Goal: Book appointment/travel/reservation

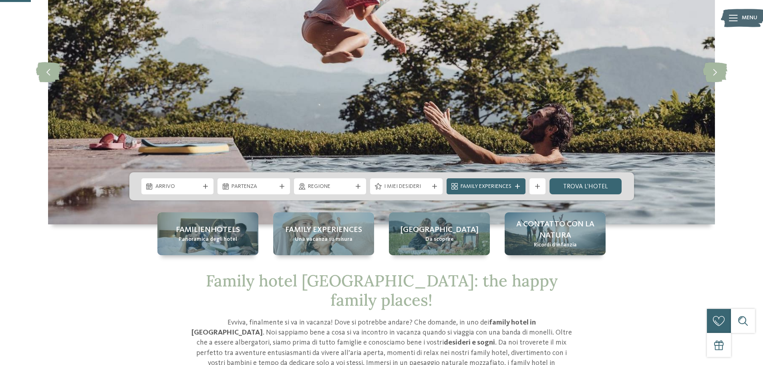
scroll to position [120, 0]
click at [498, 186] on span "Family Experiences" at bounding box center [486, 187] width 51 height 8
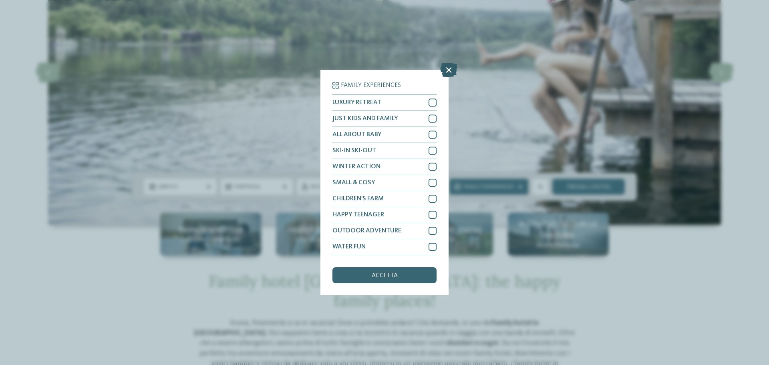
click at [456, 69] on icon at bounding box center [448, 70] width 17 height 14
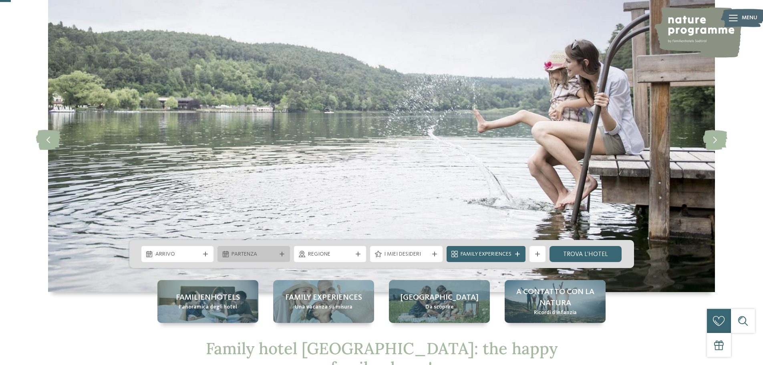
scroll to position [0, 0]
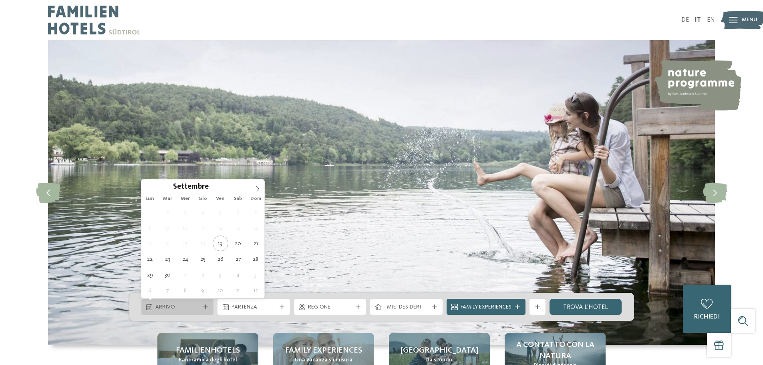
click at [164, 310] on span "Arrivo" at bounding box center [177, 307] width 44 height 8
click at [260, 185] on span at bounding box center [258, 187] width 14 height 14
type input "****"
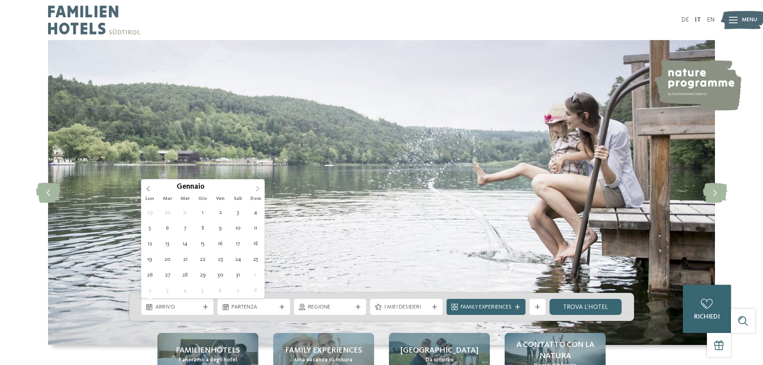
click at [260, 185] on span at bounding box center [258, 187] width 14 height 14
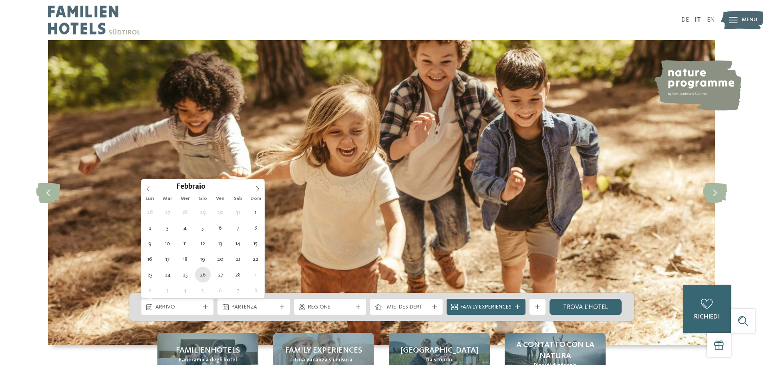
type div "26.02.2026"
type input "****"
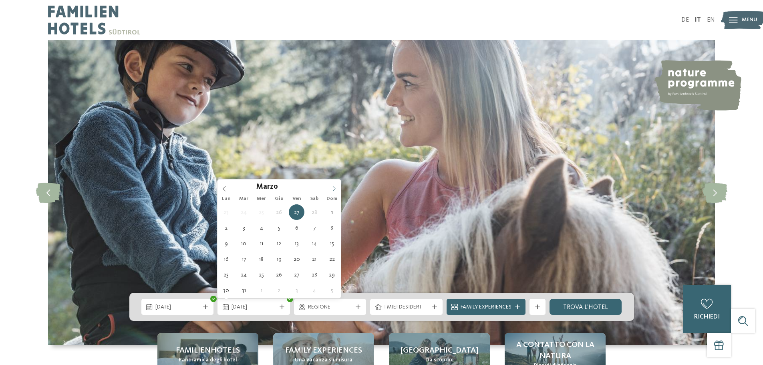
click at [335, 189] on icon at bounding box center [334, 189] width 6 height 6
type div "01.03.2026"
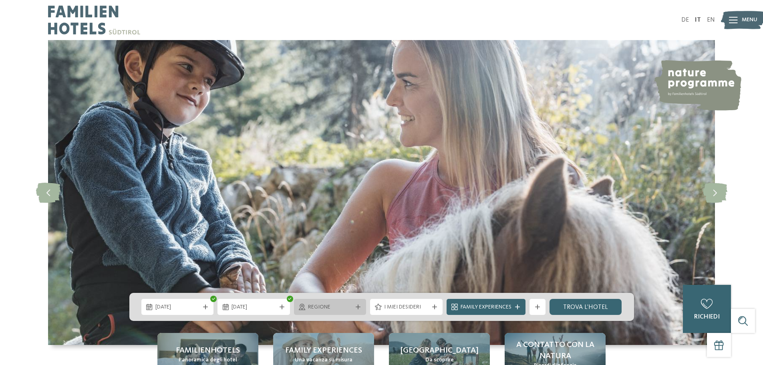
click at [345, 305] on span "Regione" at bounding box center [330, 307] width 44 height 8
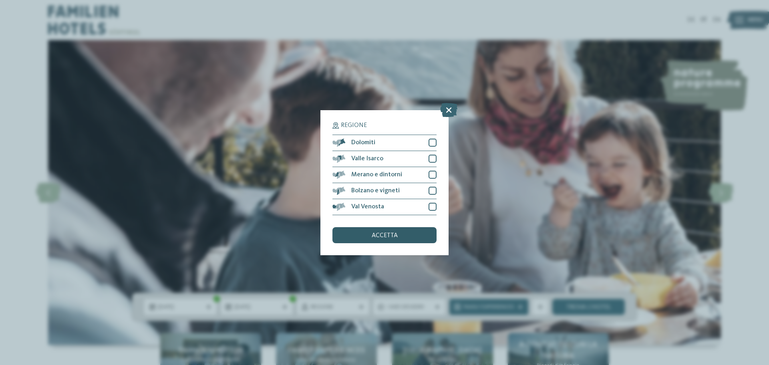
click at [389, 232] on span "accetta" at bounding box center [385, 235] width 26 height 6
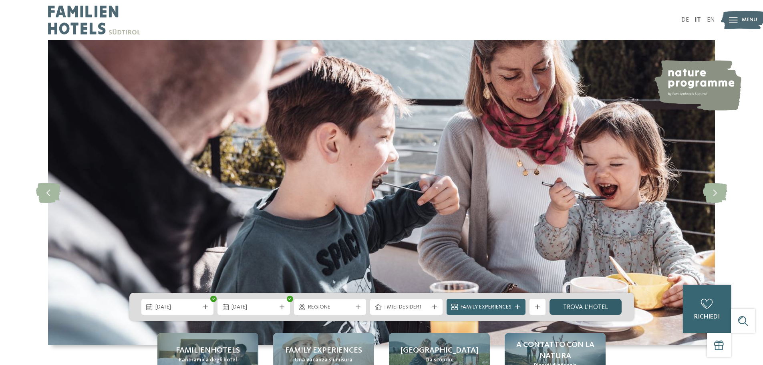
click at [569, 311] on link "trova l’hotel" at bounding box center [586, 307] width 73 height 16
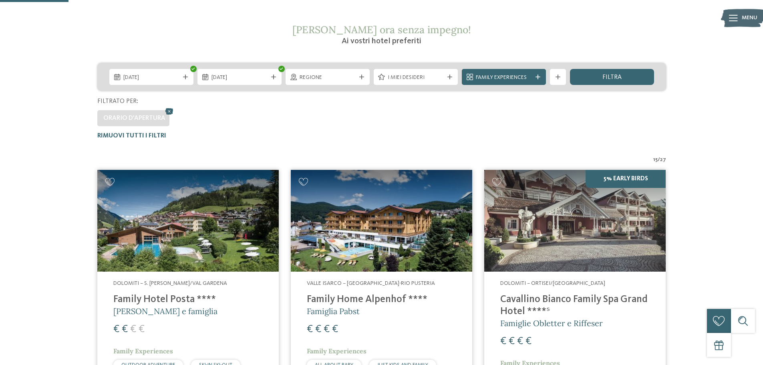
scroll to position [143, 0]
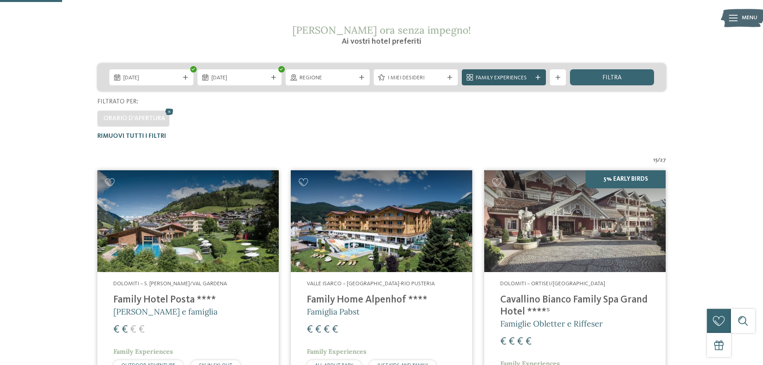
click at [496, 80] on span "Family Experiences" at bounding box center [504, 78] width 56 height 8
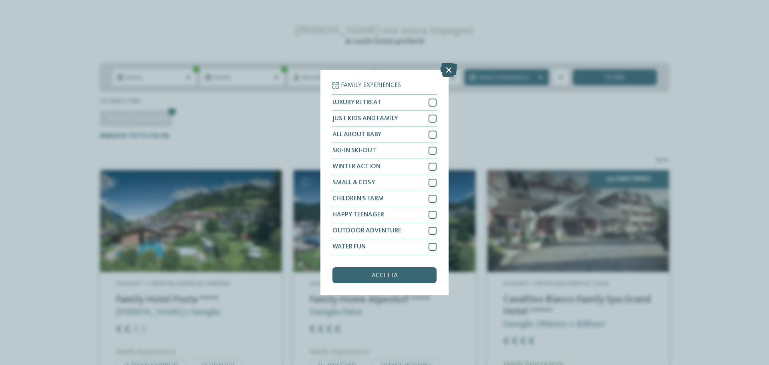
click at [448, 74] on icon at bounding box center [448, 70] width 17 height 14
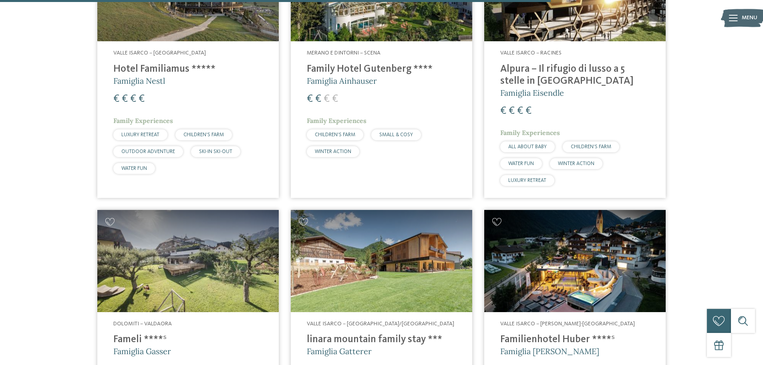
scroll to position [1385, 0]
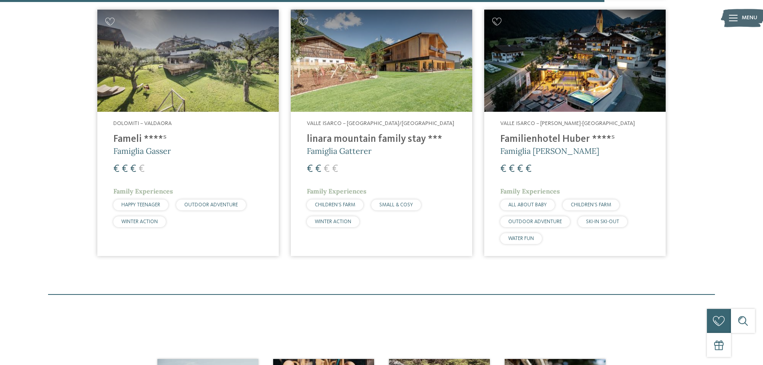
click at [383, 33] on img at bounding box center [382, 61] width 182 height 102
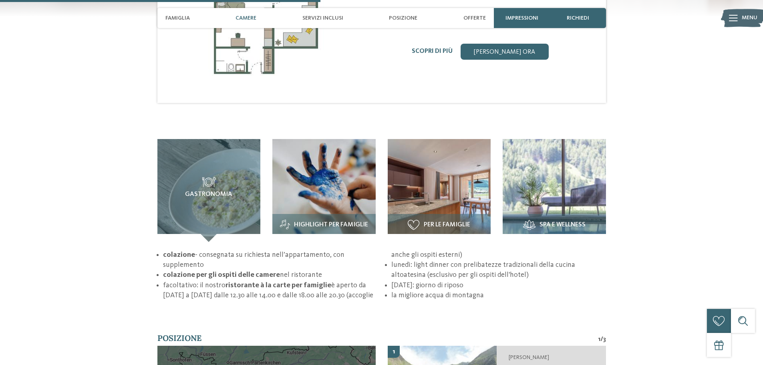
scroll to position [962, 0]
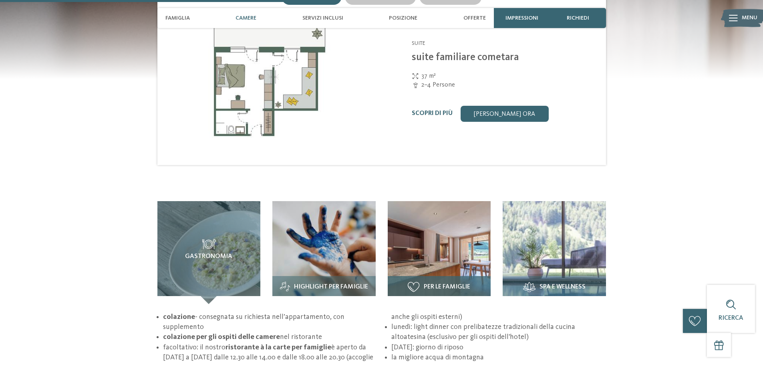
click at [471, 242] on img at bounding box center [439, 252] width 103 height 103
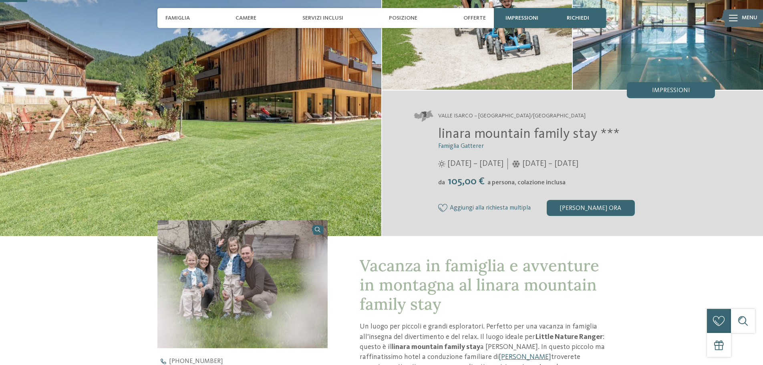
scroll to position [80, 0]
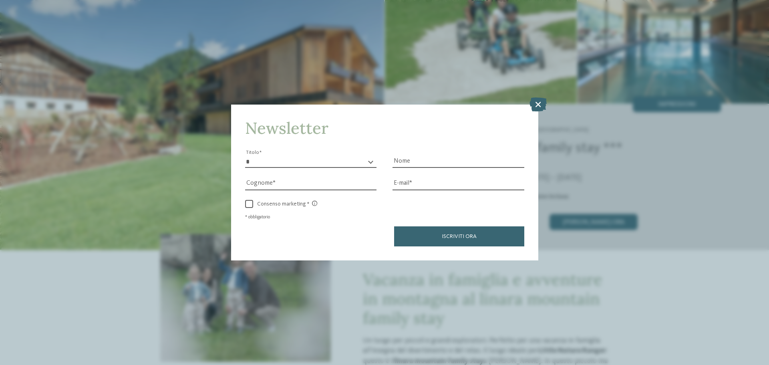
click at [536, 104] on icon at bounding box center [538, 104] width 17 height 14
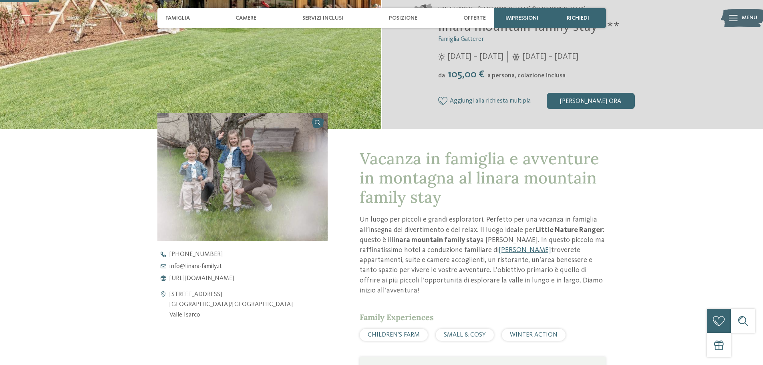
scroll to position [321, 0]
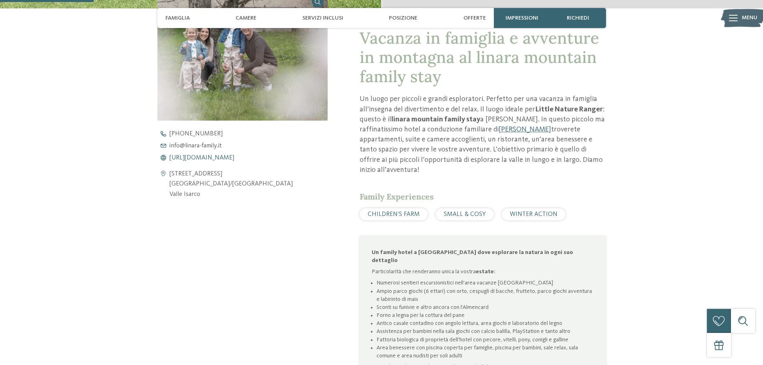
click at [200, 158] on span "https://www.linara-family.it/it" at bounding box center [202, 158] width 65 height 6
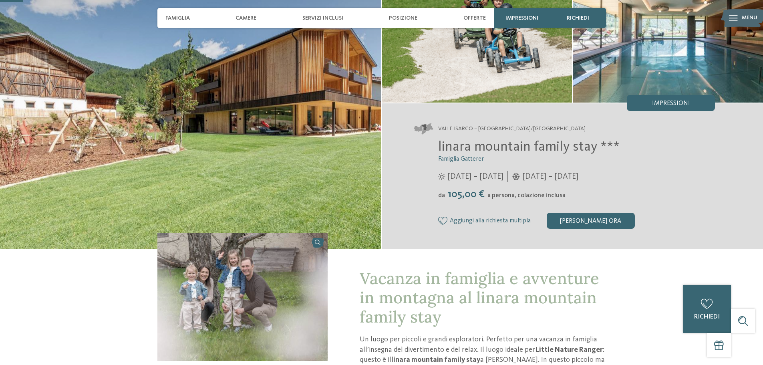
scroll to position [0, 0]
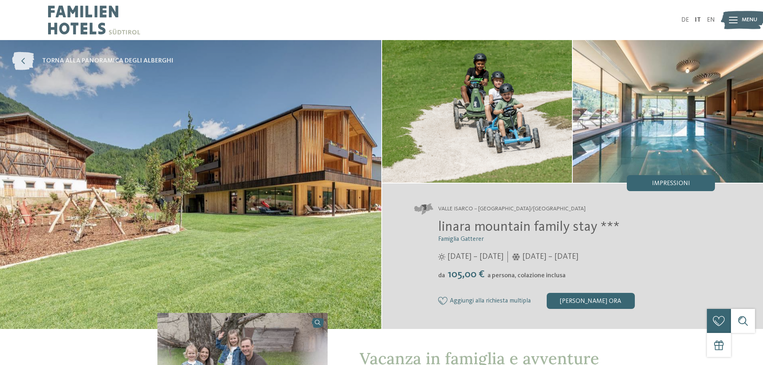
click at [27, 55] on icon at bounding box center [23, 61] width 22 height 18
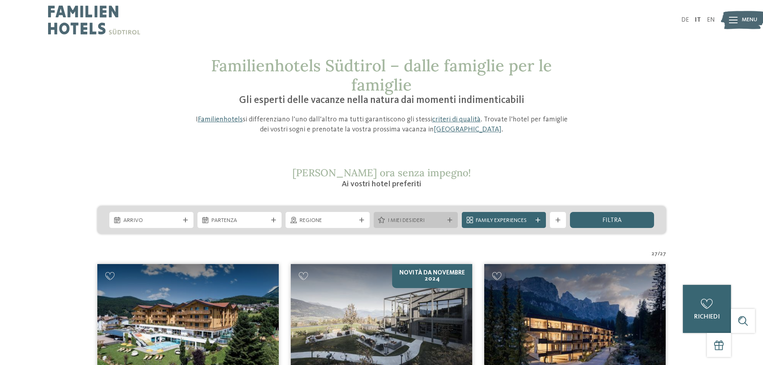
click at [446, 225] on div "I miei desideri" at bounding box center [416, 220] width 84 height 16
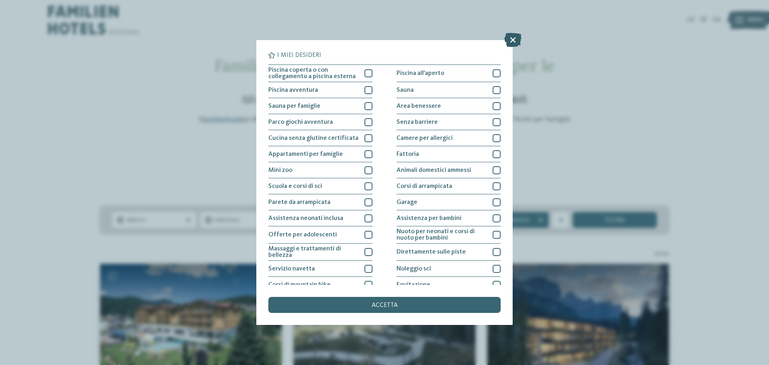
click at [508, 38] on icon at bounding box center [513, 40] width 17 height 14
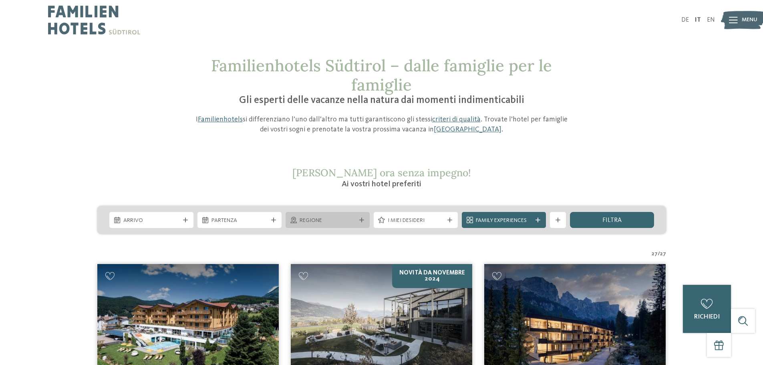
click at [321, 213] on div "Regione" at bounding box center [328, 220] width 84 height 16
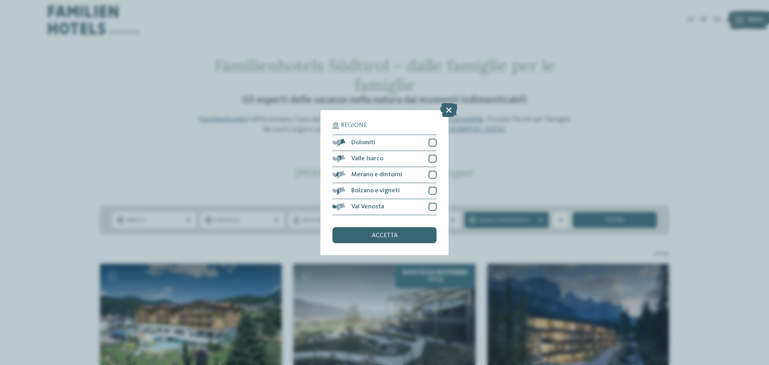
click at [373, 237] on span "accetta" at bounding box center [385, 235] width 26 height 6
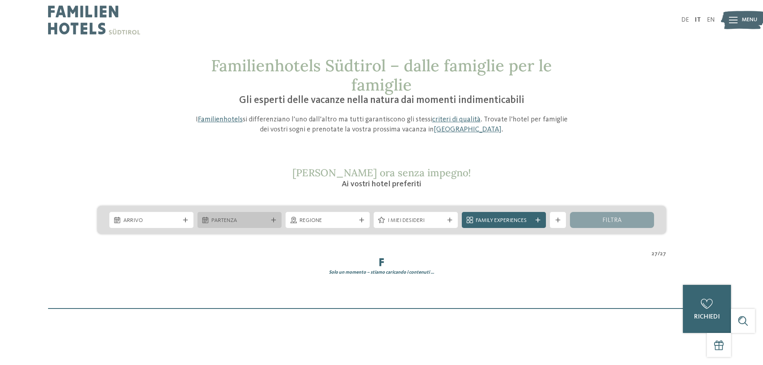
click at [246, 220] on div "Partenza" at bounding box center [240, 220] width 84 height 16
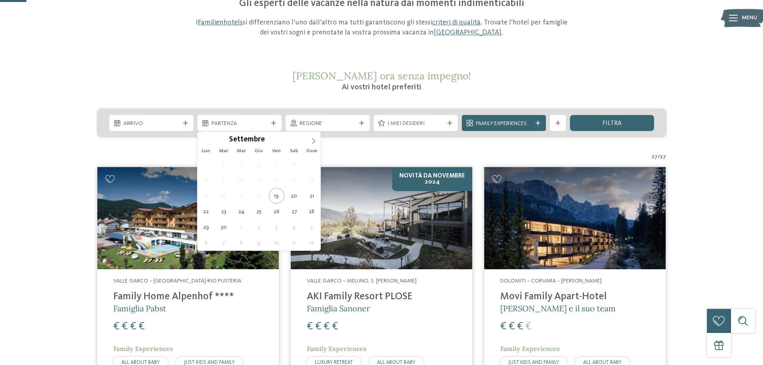
scroll to position [94, 0]
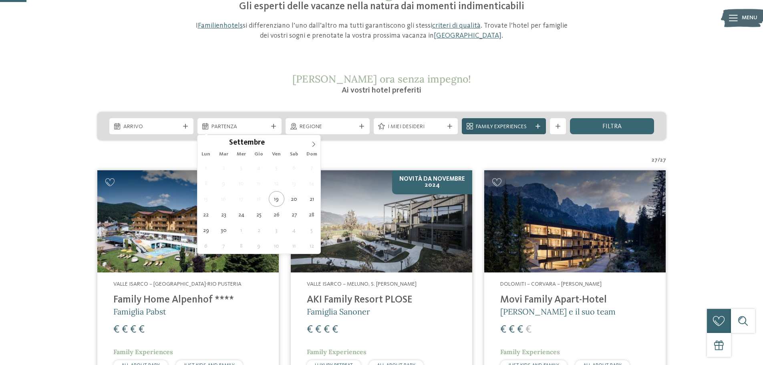
click at [538, 124] on icon at bounding box center [538, 126] width 5 height 5
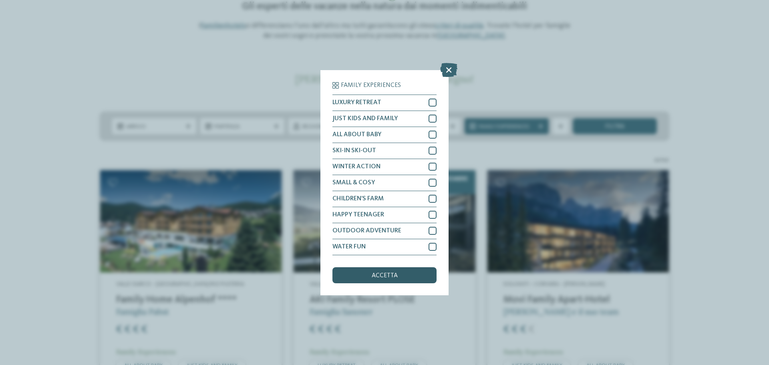
click at [371, 280] on div "accetta" at bounding box center [385, 275] width 104 height 16
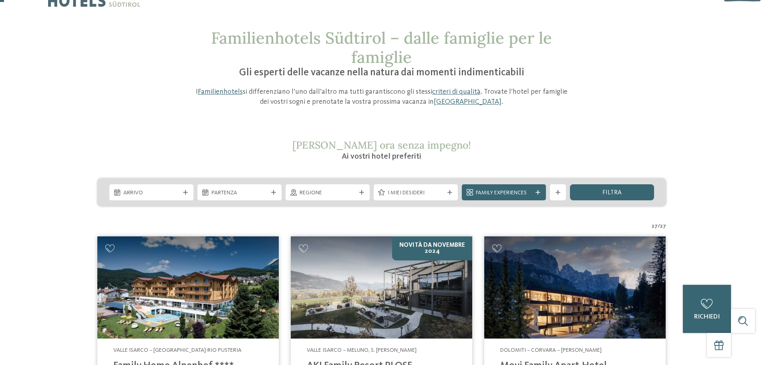
scroll to position [14, 0]
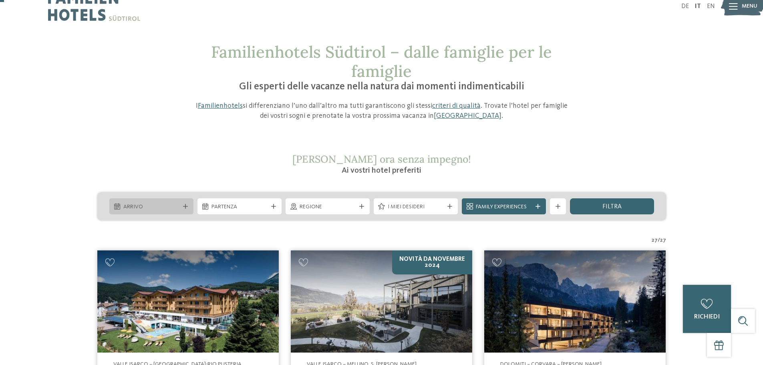
click at [161, 204] on span "Arrivo" at bounding box center [151, 207] width 56 height 8
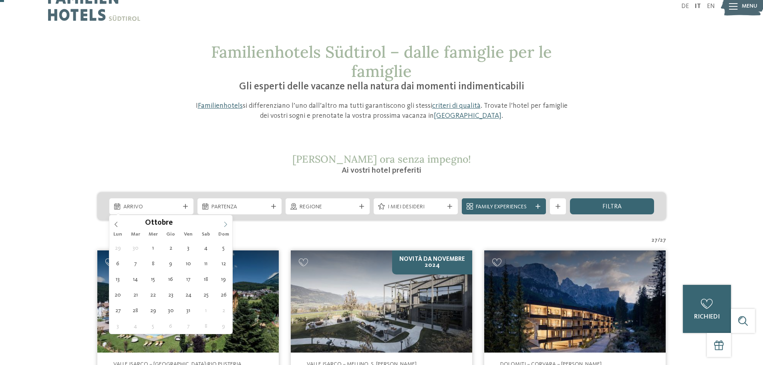
click at [230, 224] on span at bounding box center [226, 222] width 14 height 14
click at [232, 224] on span at bounding box center [226, 222] width 14 height 14
click at [115, 222] on icon at bounding box center [116, 225] width 6 height 6
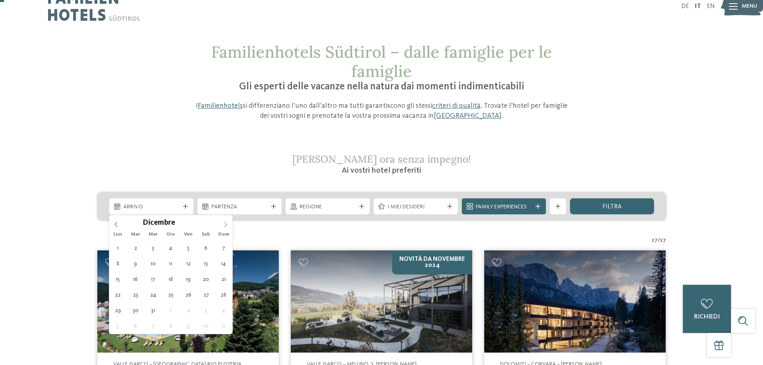
type input "****"
click at [223, 224] on icon at bounding box center [226, 225] width 6 height 6
type div "29.01.2026"
type input "****"
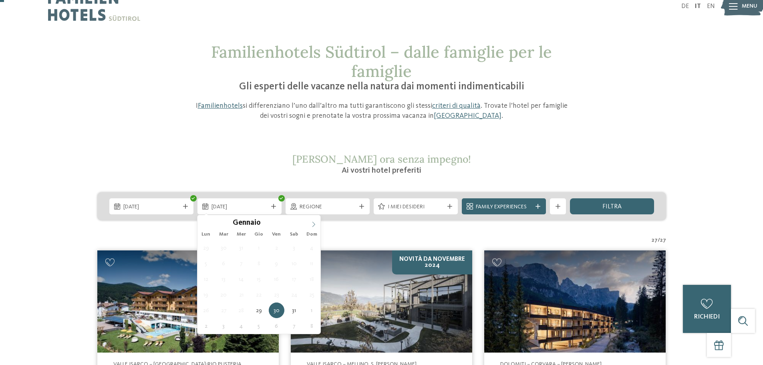
click at [312, 225] on icon at bounding box center [314, 225] width 6 height 6
type div "01.02.2026"
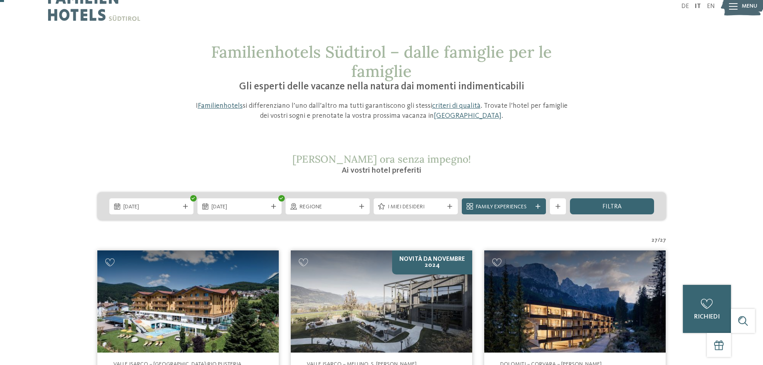
click at [586, 210] on div "filtra" at bounding box center [612, 206] width 84 height 16
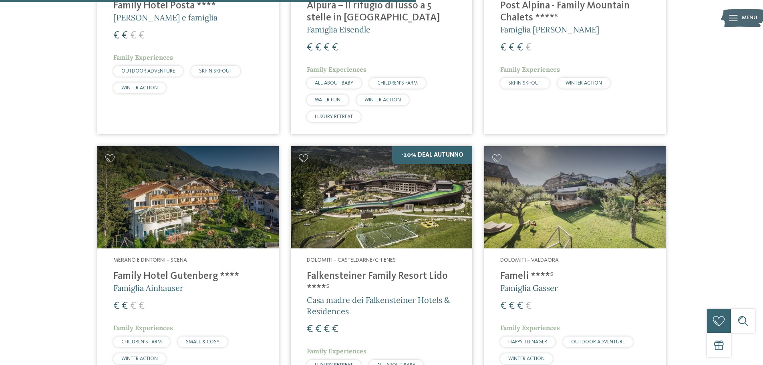
scroll to position [1024, 0]
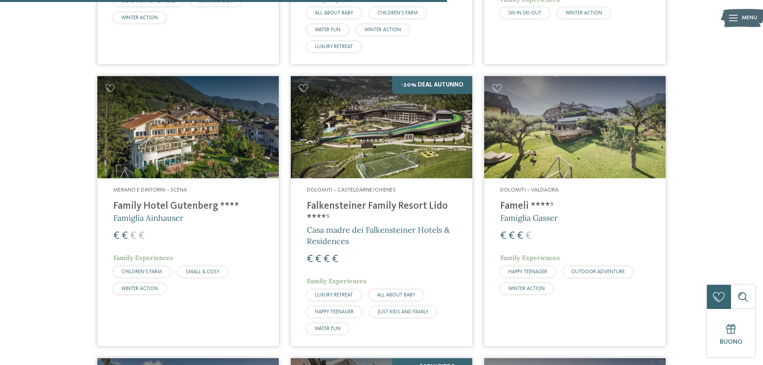
click at [577, 86] on img at bounding box center [576, 127] width 182 height 102
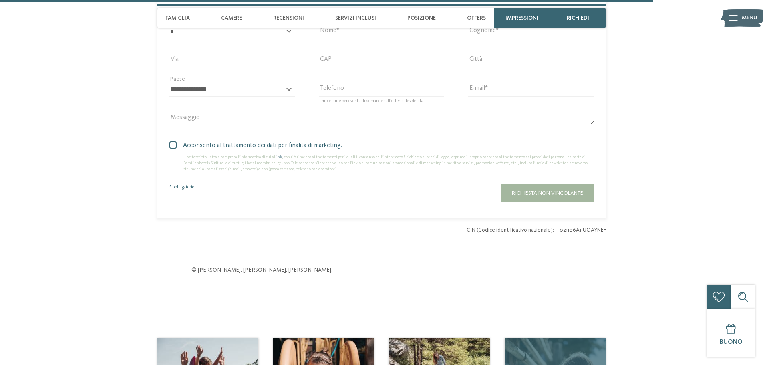
scroll to position [2284, 0]
